Goal: Task Accomplishment & Management: Manage account settings

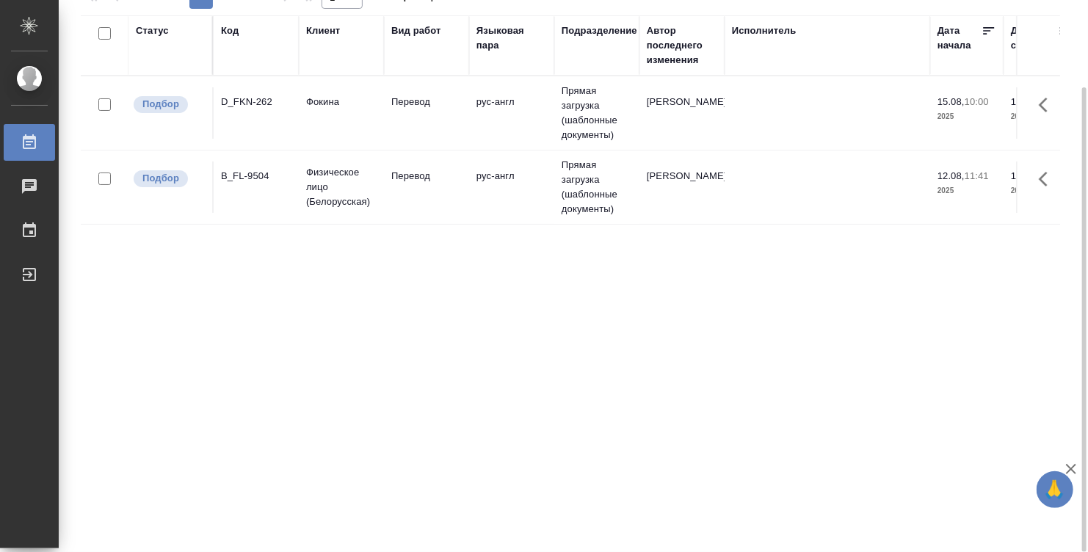
click at [427, 120] on td "Перевод" at bounding box center [426, 112] width 85 height 51
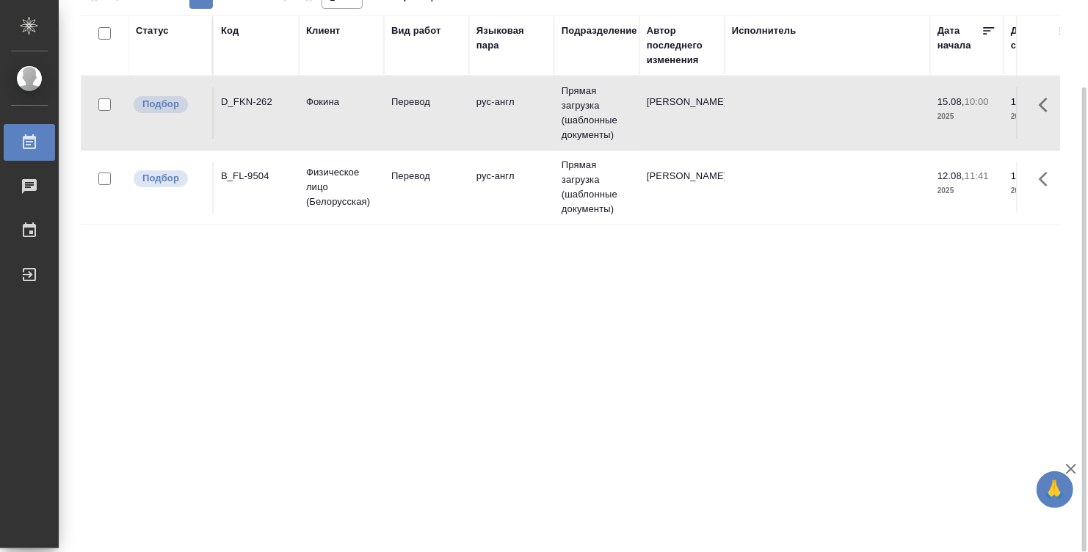
click at [427, 120] on td "Перевод" at bounding box center [426, 112] width 85 height 51
click at [701, 139] on td "[PERSON_NAME]" at bounding box center [681, 112] width 85 height 51
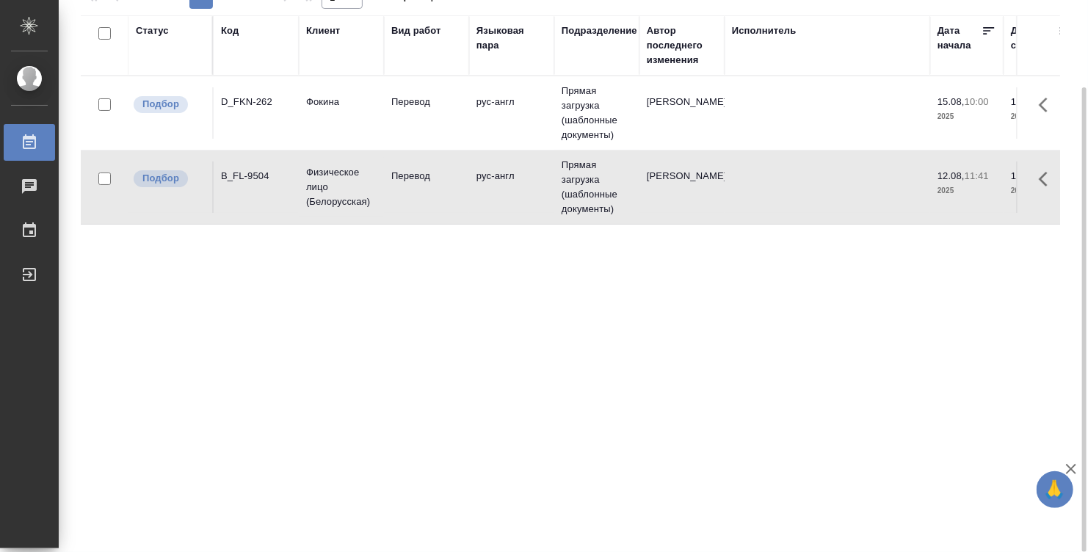
click at [704, 139] on td "[PERSON_NAME]" at bounding box center [681, 112] width 85 height 51
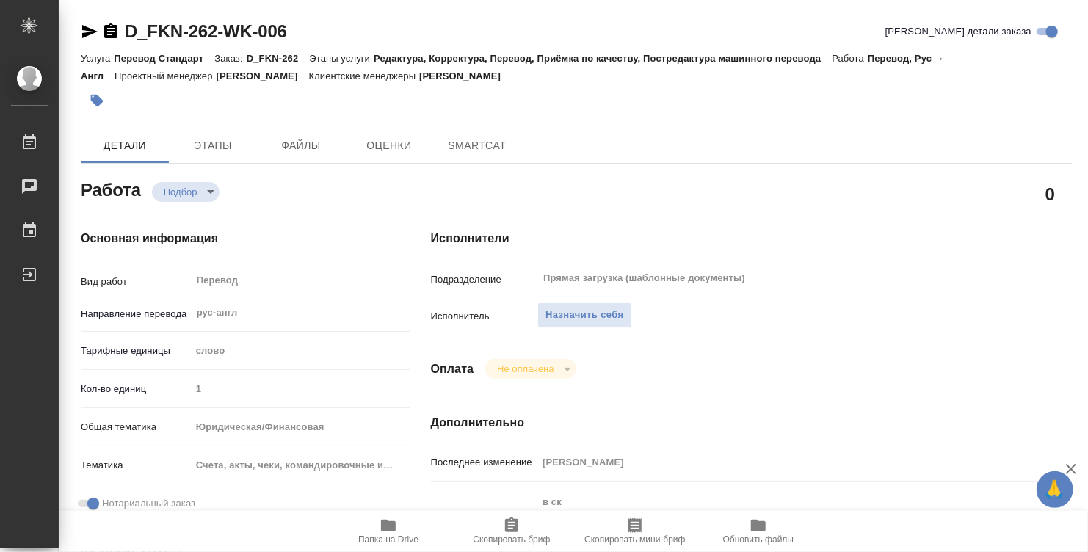
type textarea "x"
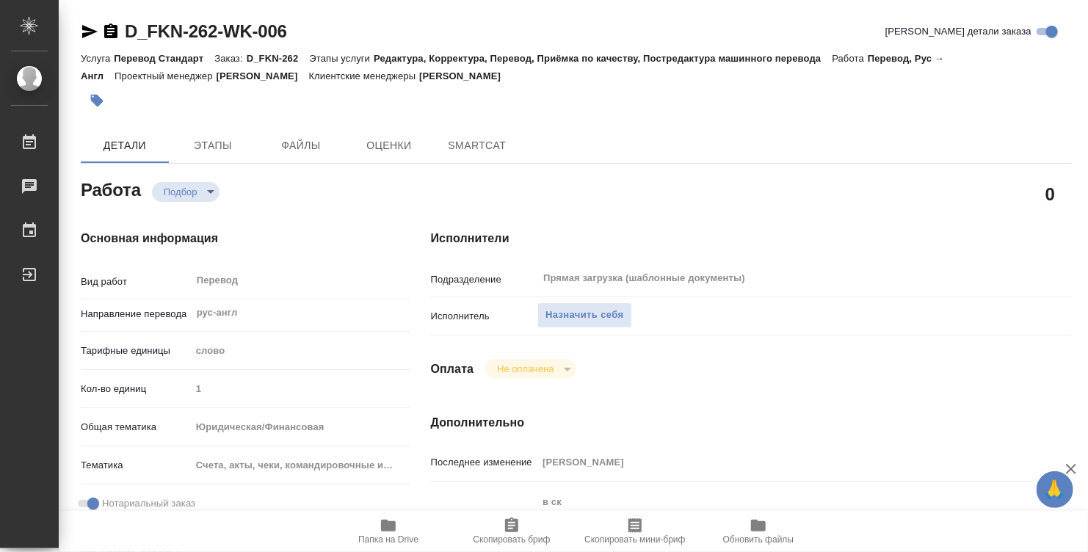
type textarea "x"
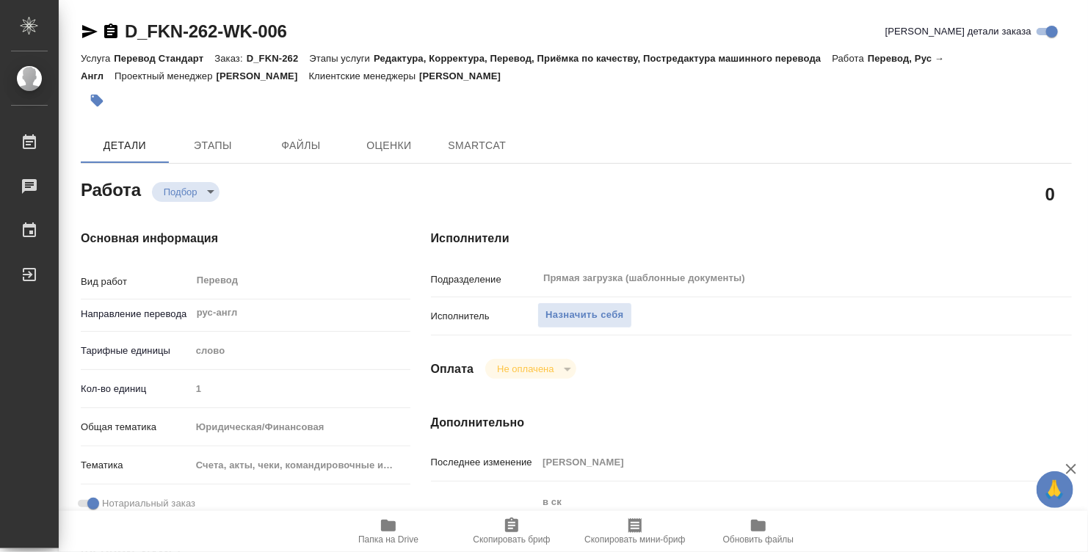
type textarea "x"
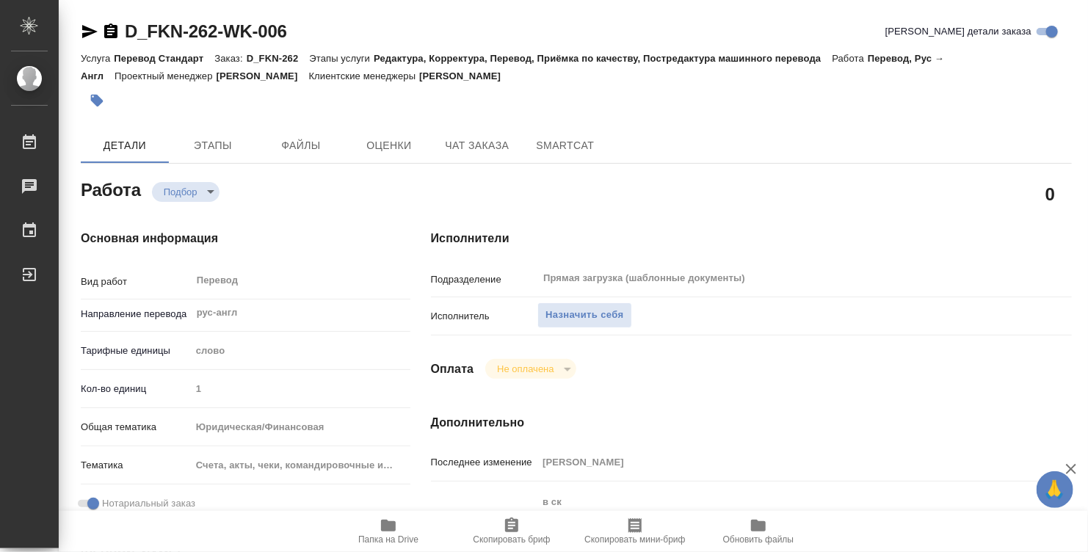
scroll to position [147, 0]
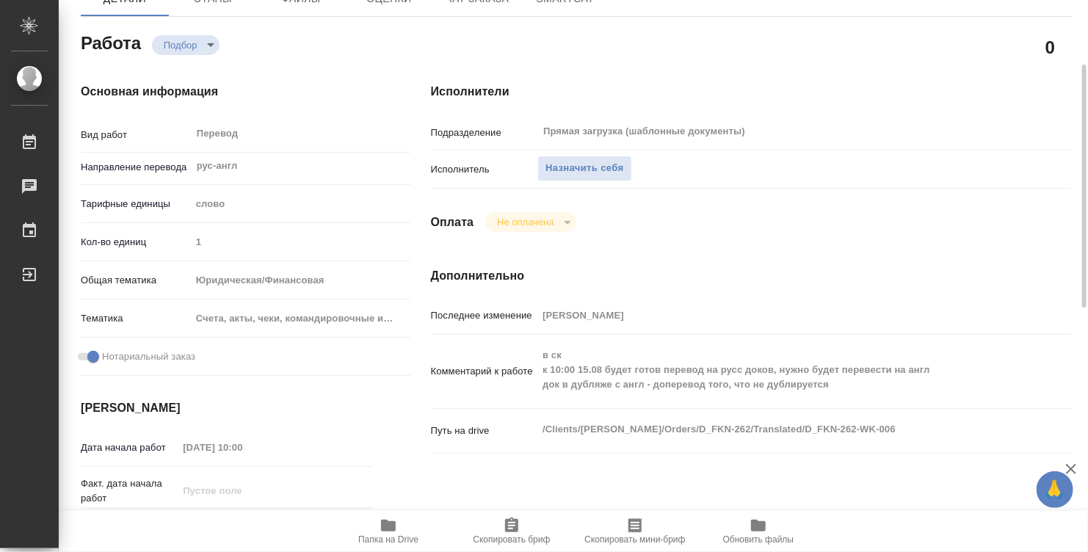
type textarea "x"
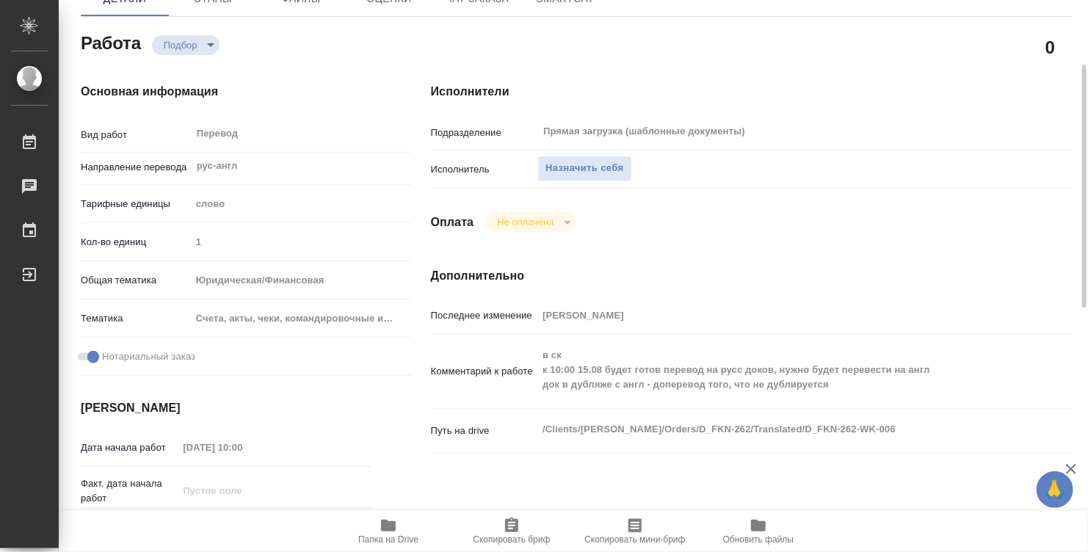
type textarea "x"
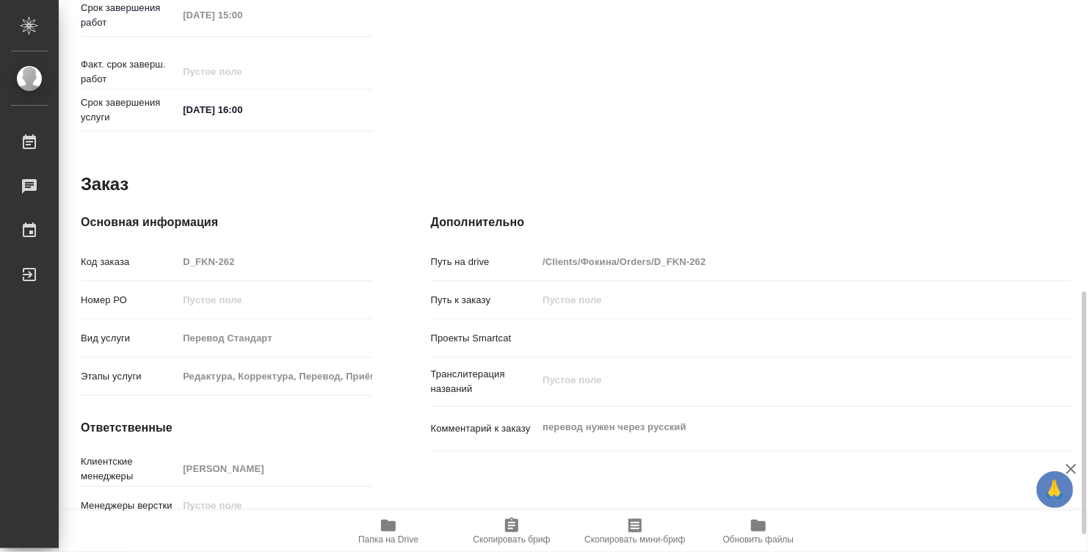
scroll to position [700, 0]
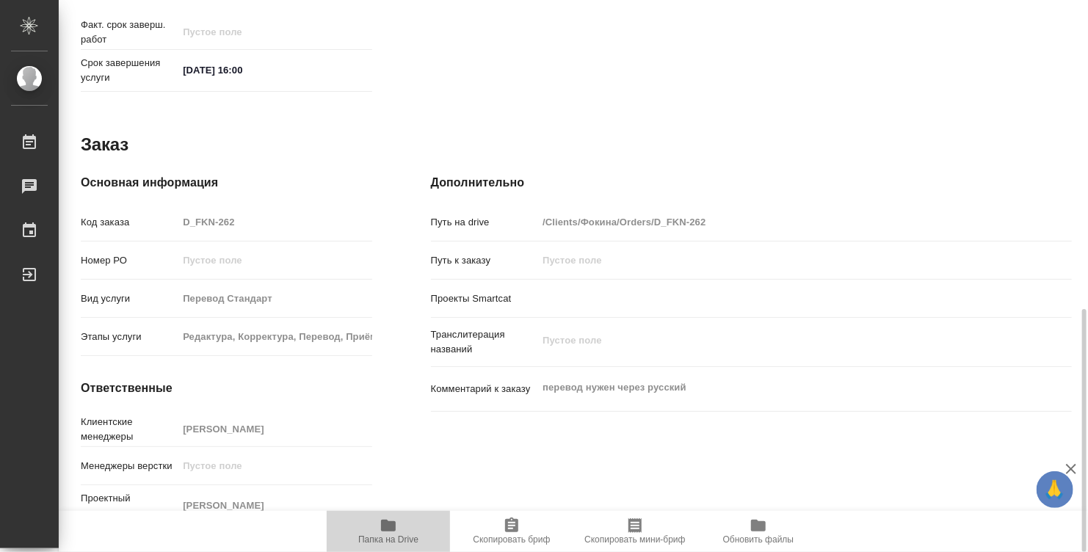
click at [393, 523] on icon "button" at bounding box center [388, 526] width 15 height 12
click at [385, 523] on icon "button" at bounding box center [388, 526] width 15 height 12
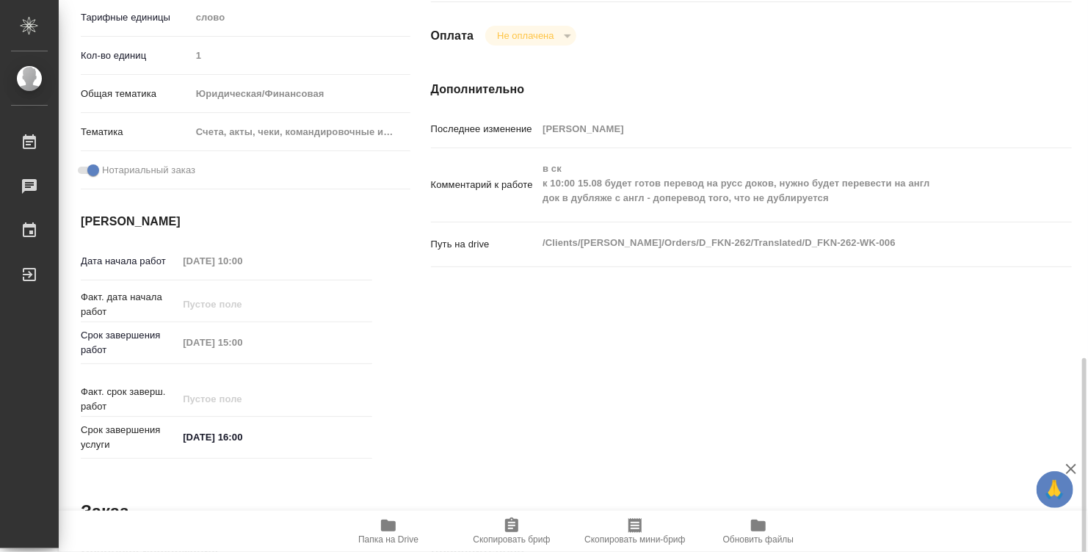
scroll to position [260, 0]
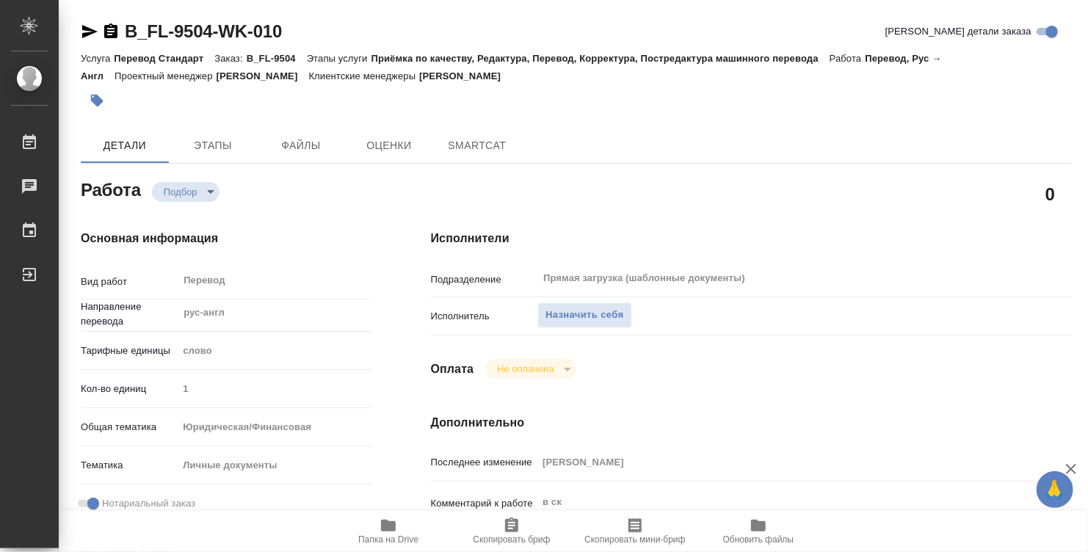
type textarea "x"
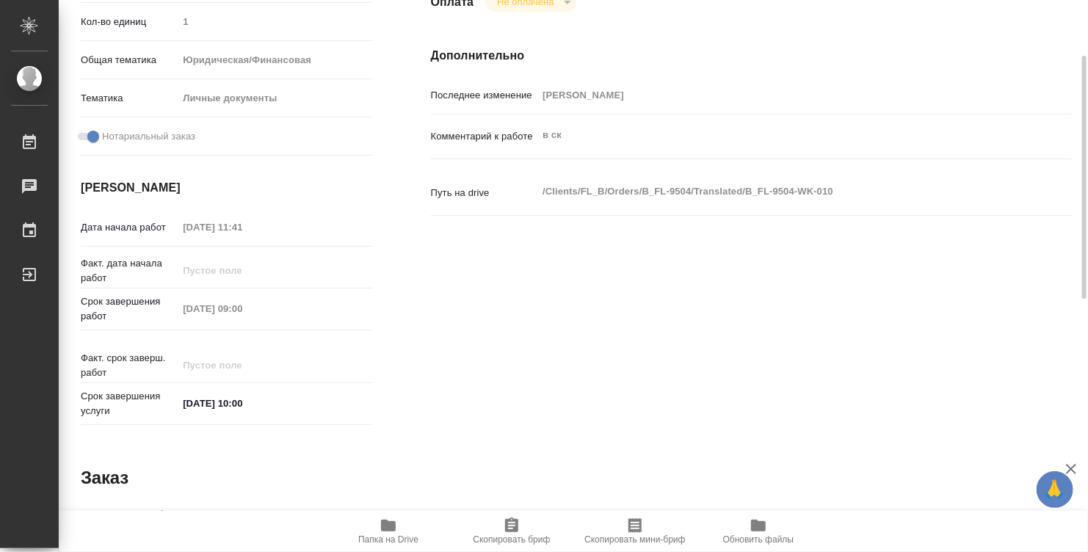
type textarea "x"
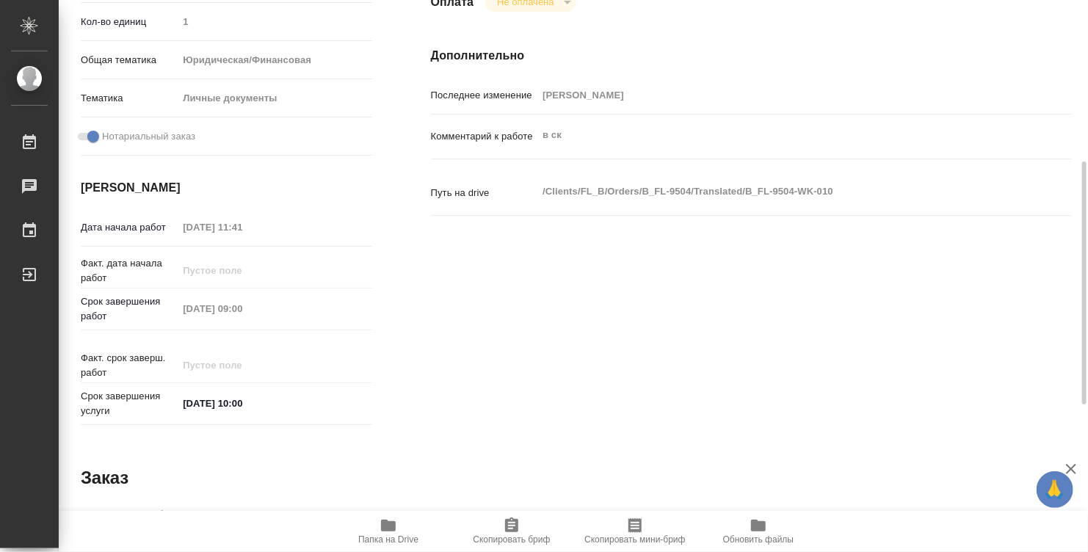
type textarea "x"
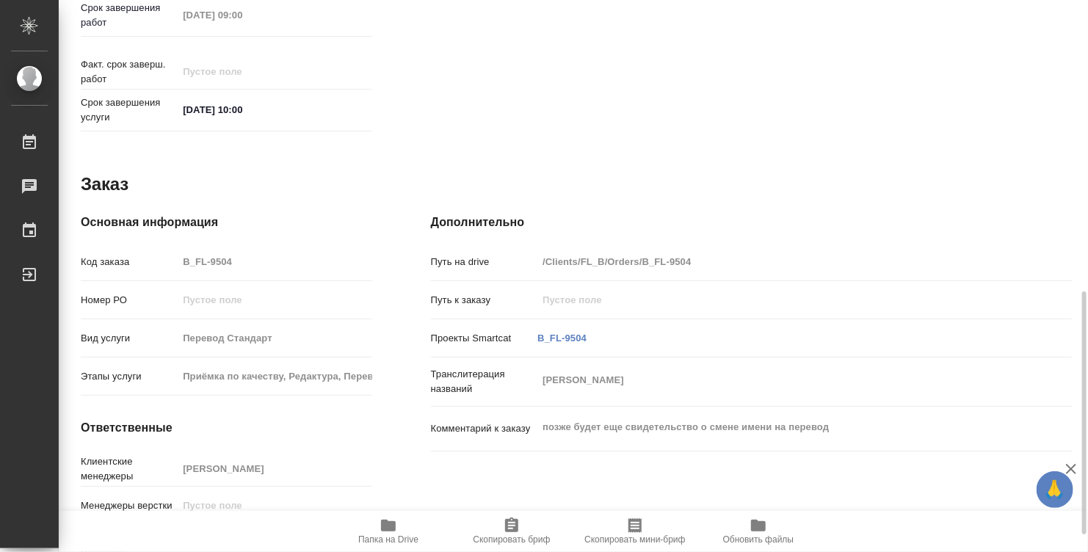
scroll to position [700, 0]
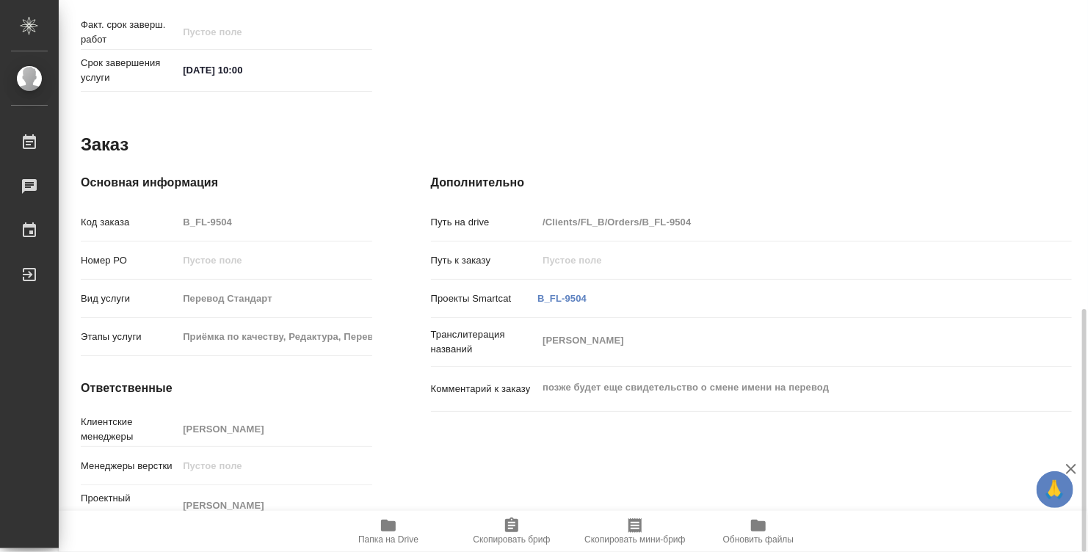
type textarea "x"
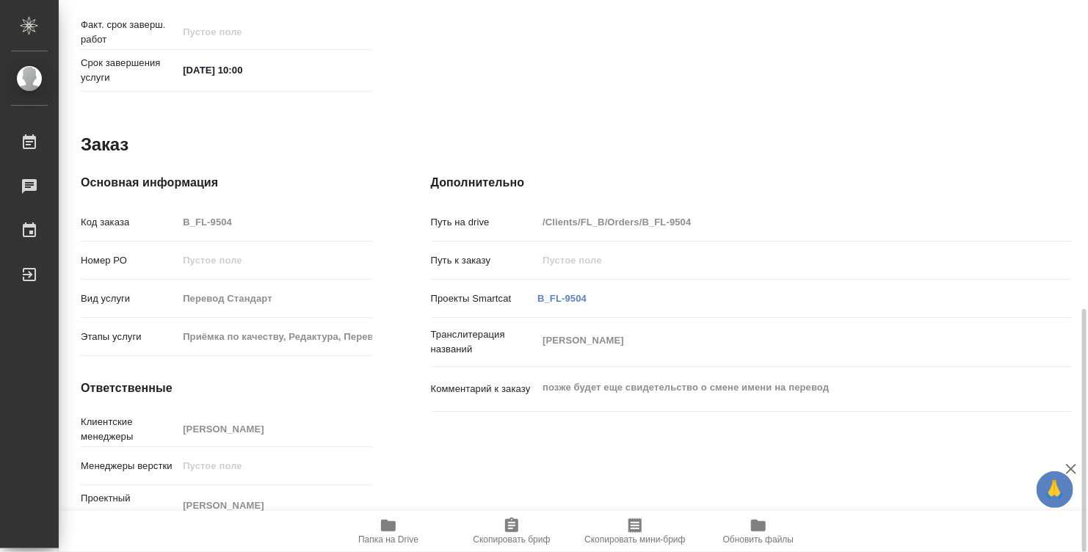
click at [402, 532] on span "Папка на Drive" at bounding box center [389, 531] width 106 height 28
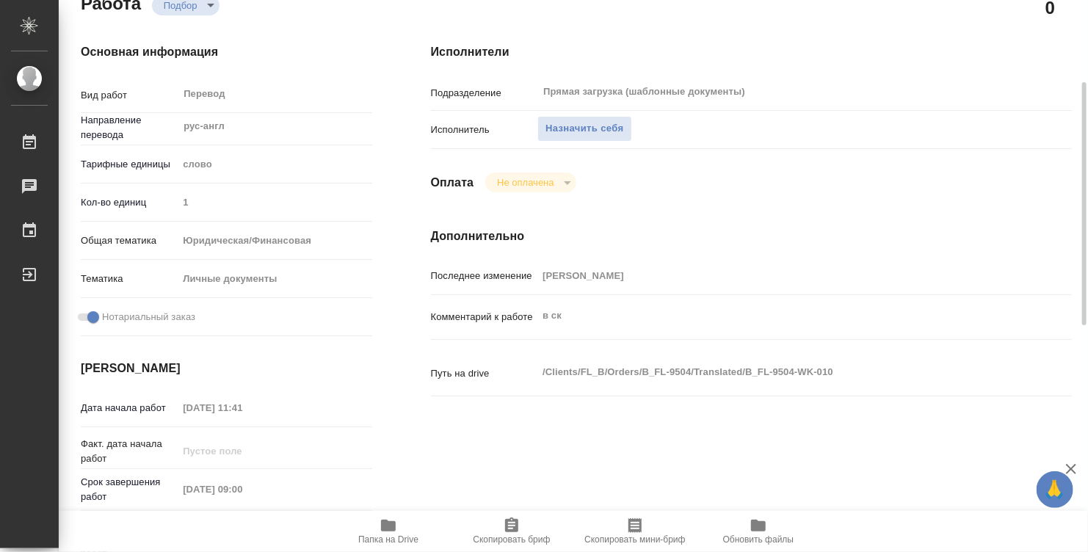
scroll to position [0, 0]
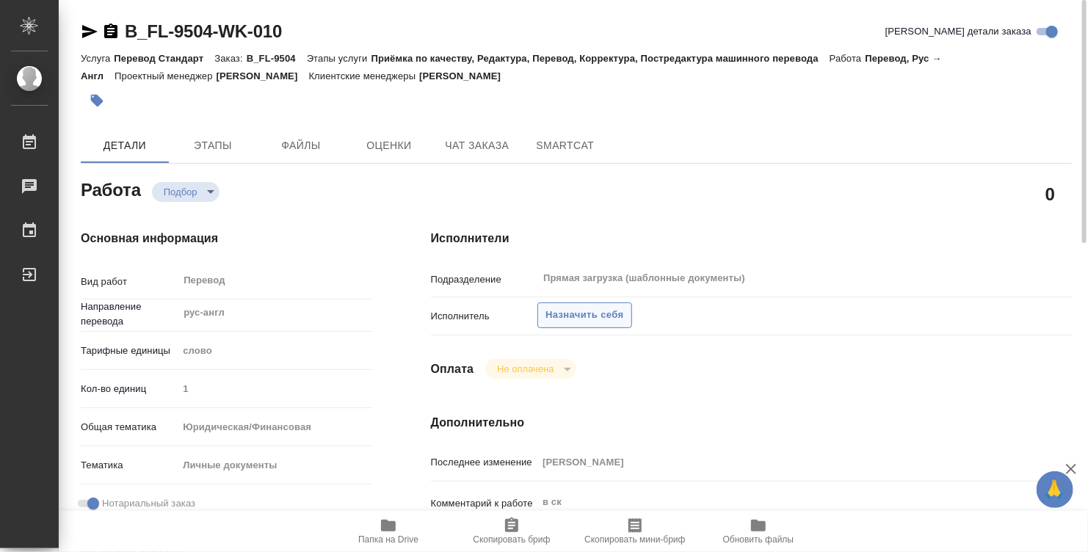
click at [576, 307] on span "Назначить себя" at bounding box center [584, 315] width 78 height 17
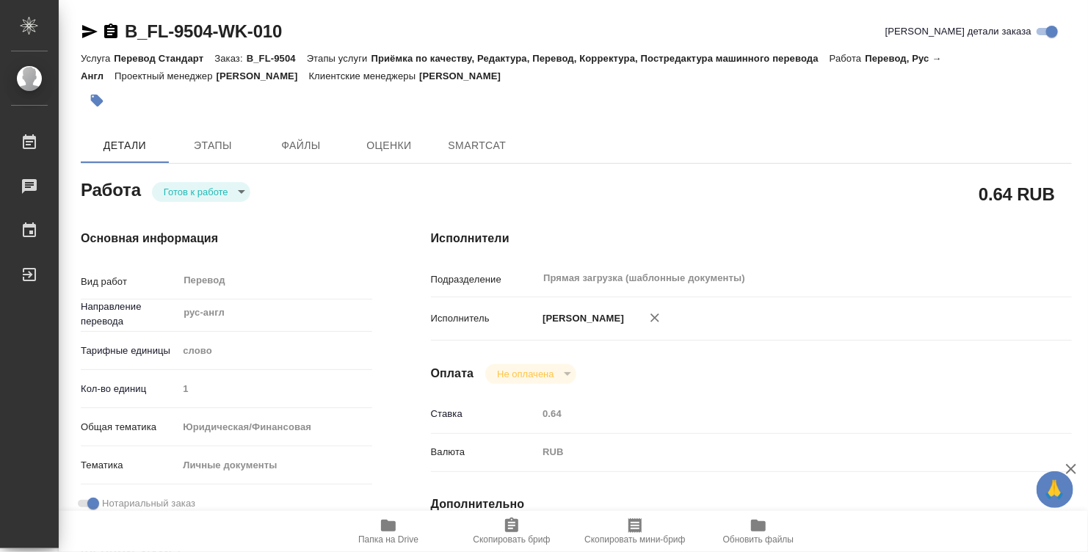
type textarea "x"
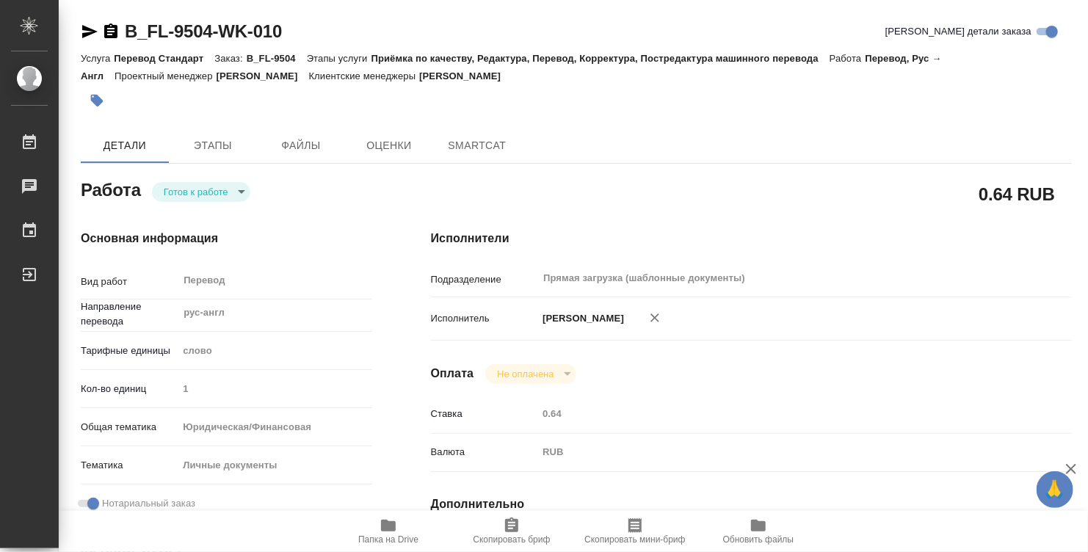
type textarea "x"
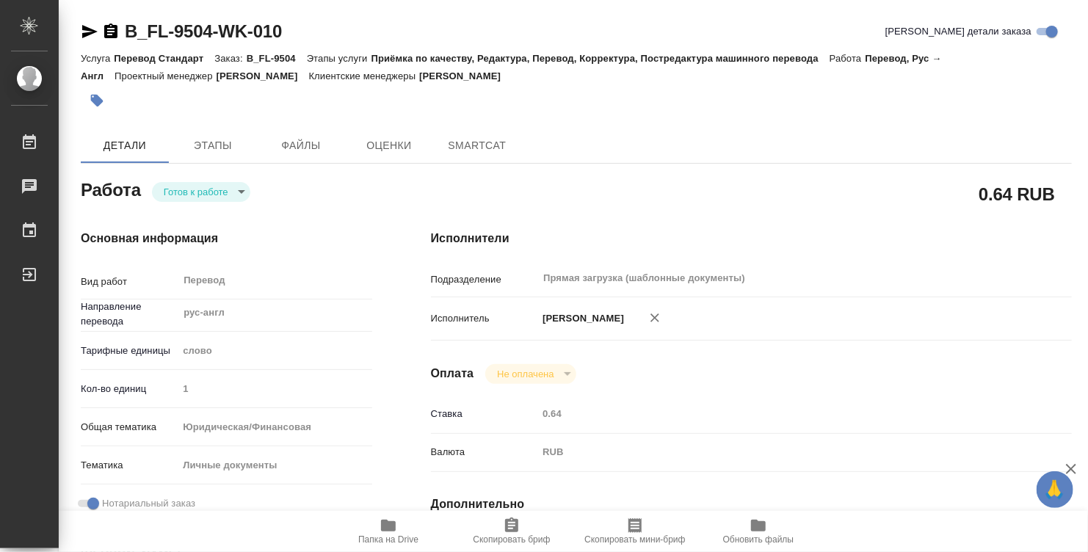
type textarea "x"
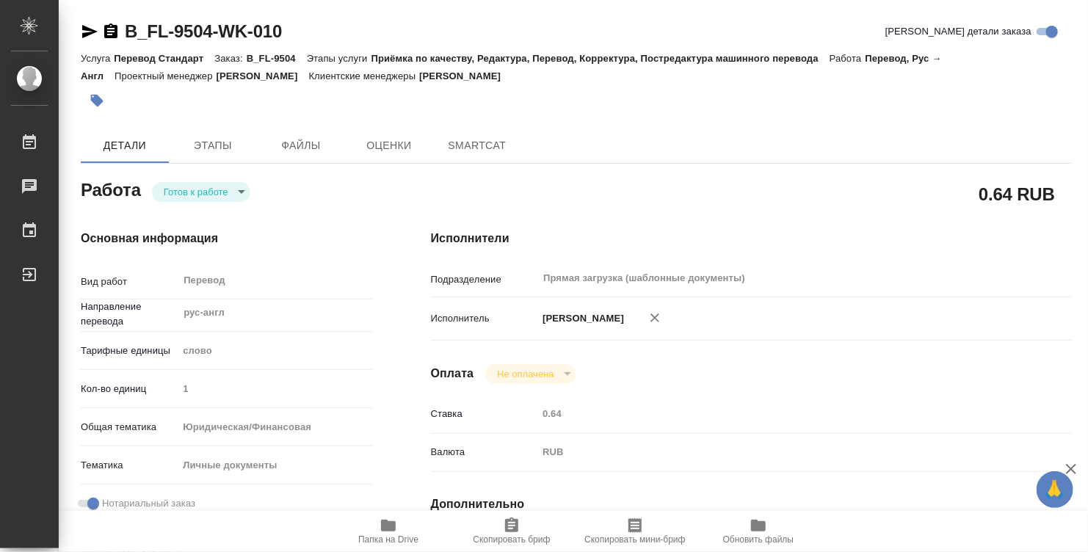
type textarea "x"
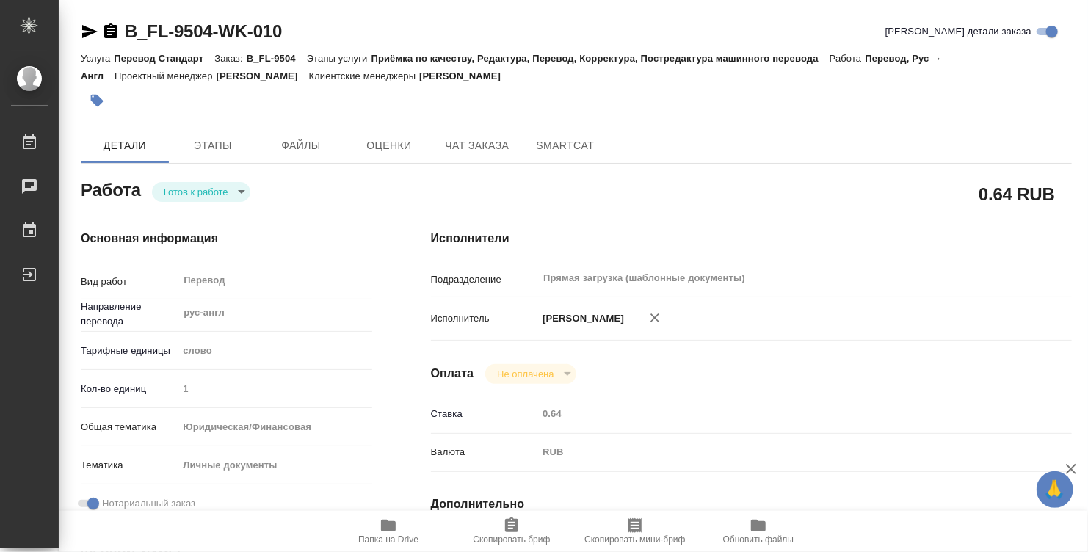
type textarea "x"
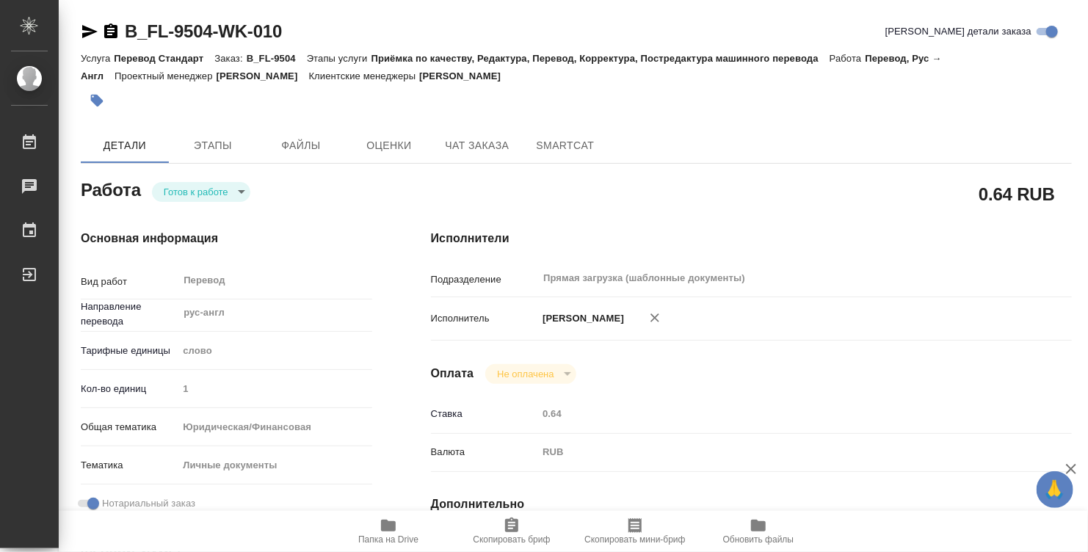
type textarea "x"
